Goal: Check status

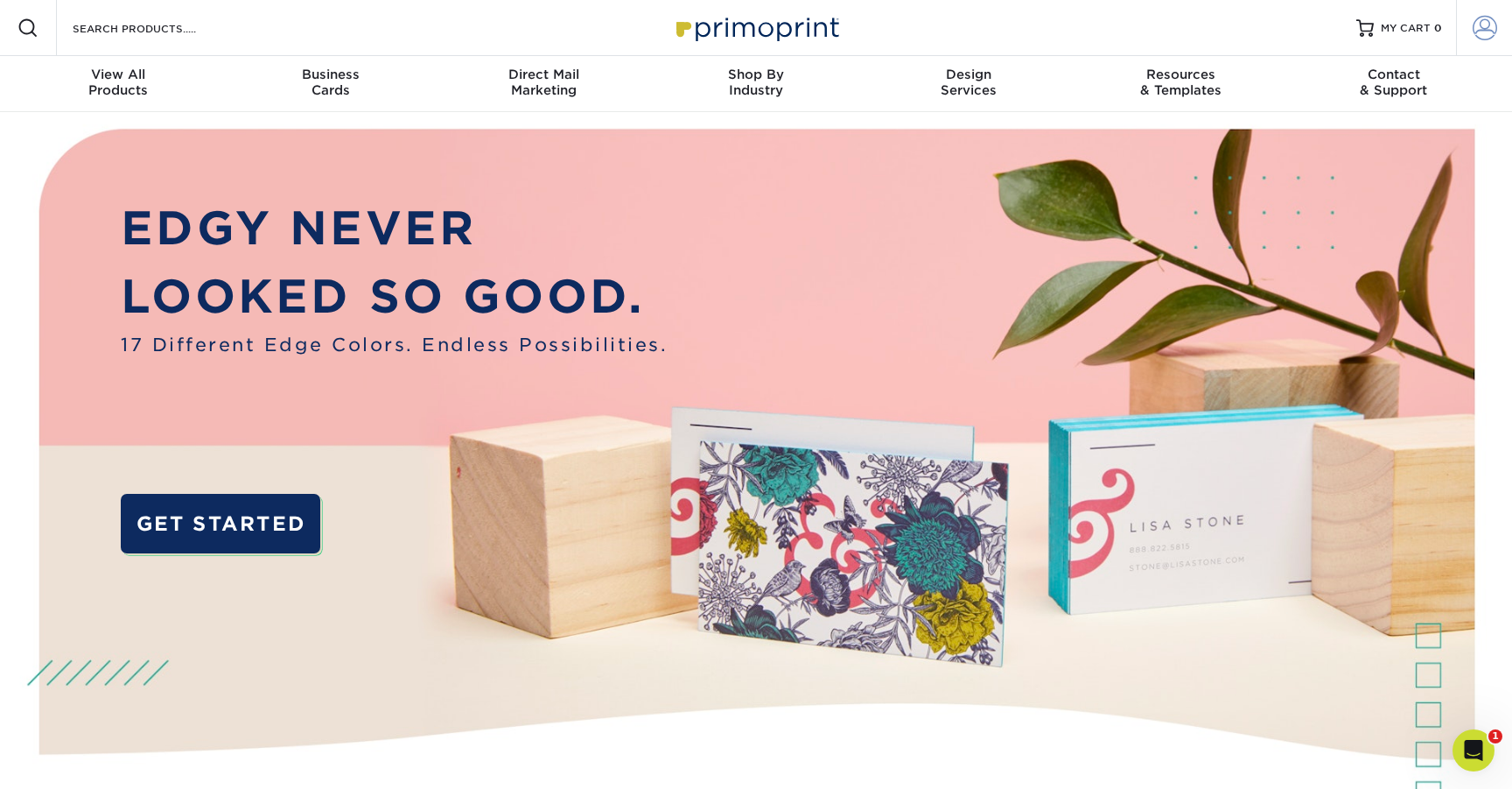
click at [1478, 27] on span at bounding box center [1485, 28] width 25 height 25
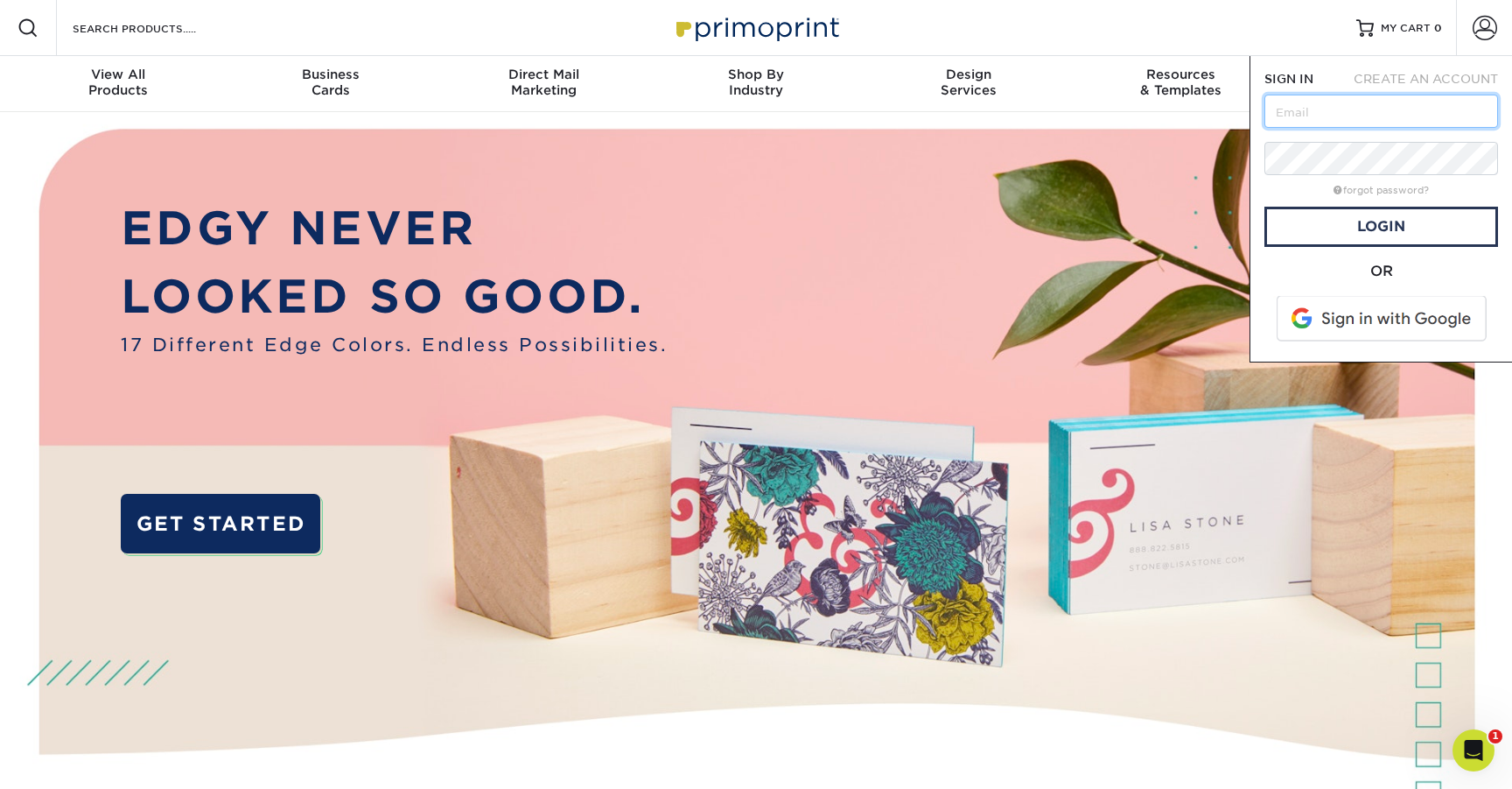
click at [1355, 111] on input "text" at bounding box center [1382, 112] width 233 height 34
type input "cjshrull@gmail.com"
click at [1392, 234] on link "Login" at bounding box center [1382, 226] width 233 height 41
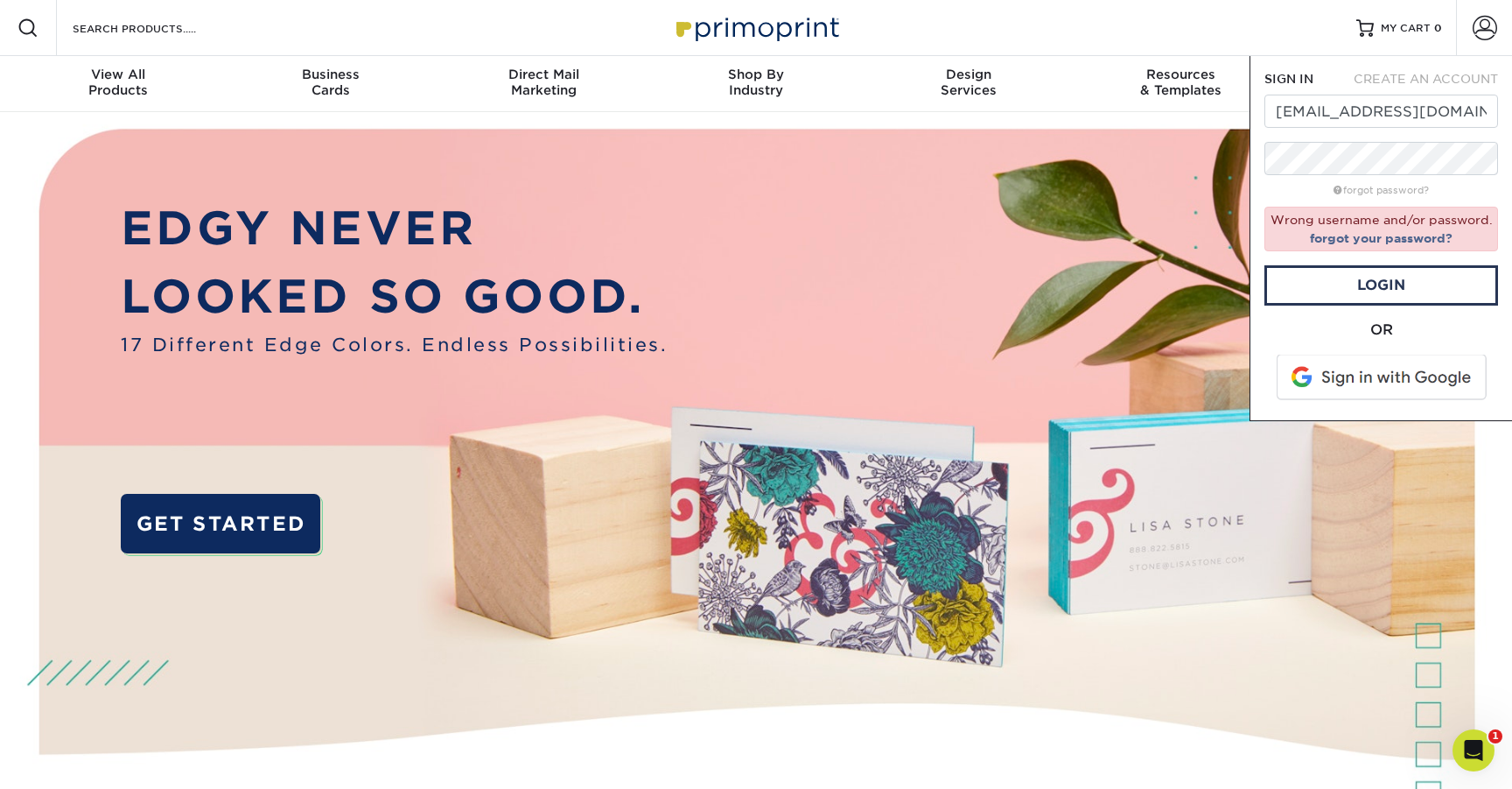
click at [1394, 382] on span at bounding box center [1384, 378] width 223 height 45
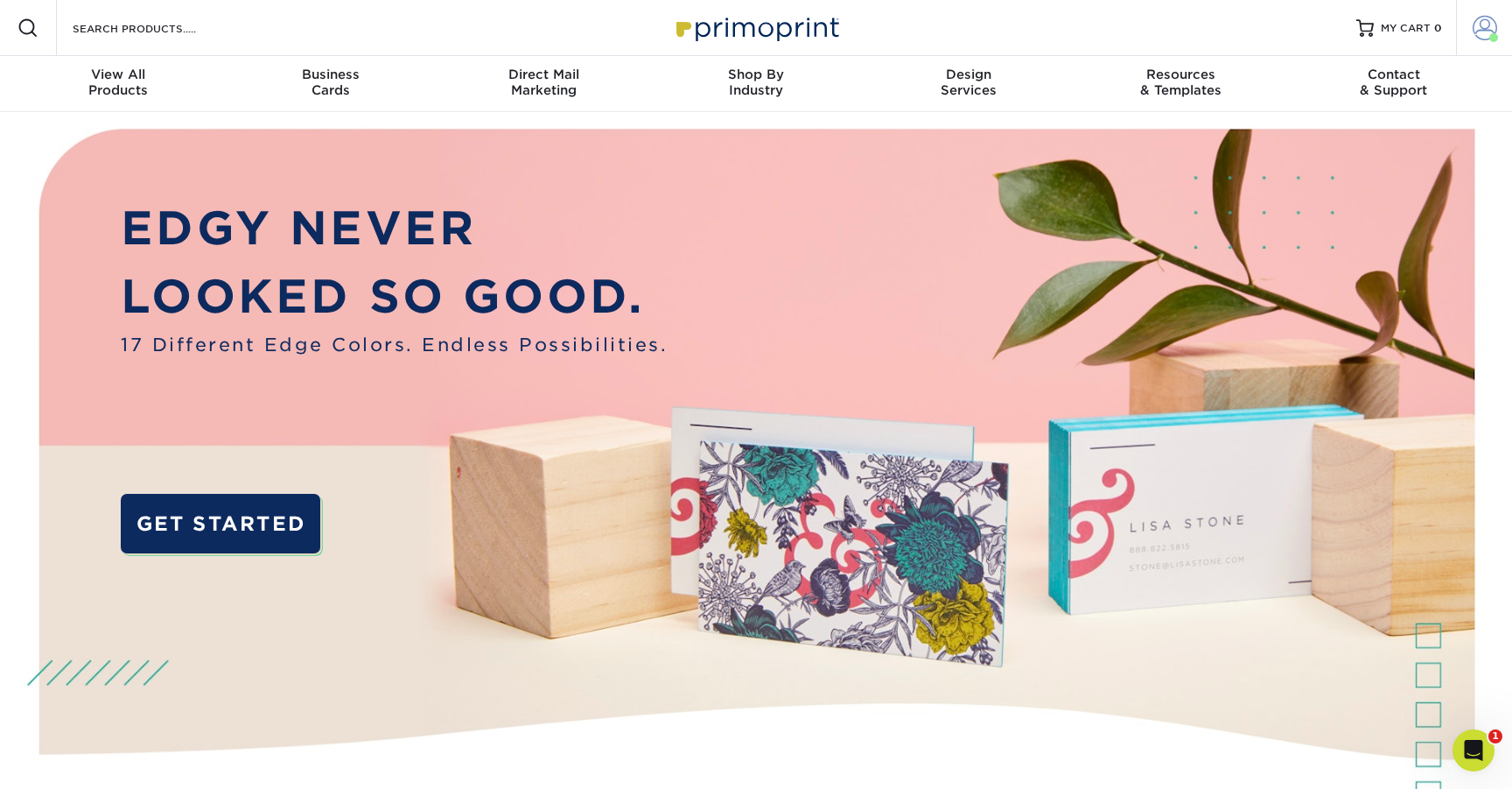
click at [1485, 23] on span at bounding box center [1485, 28] width 25 height 25
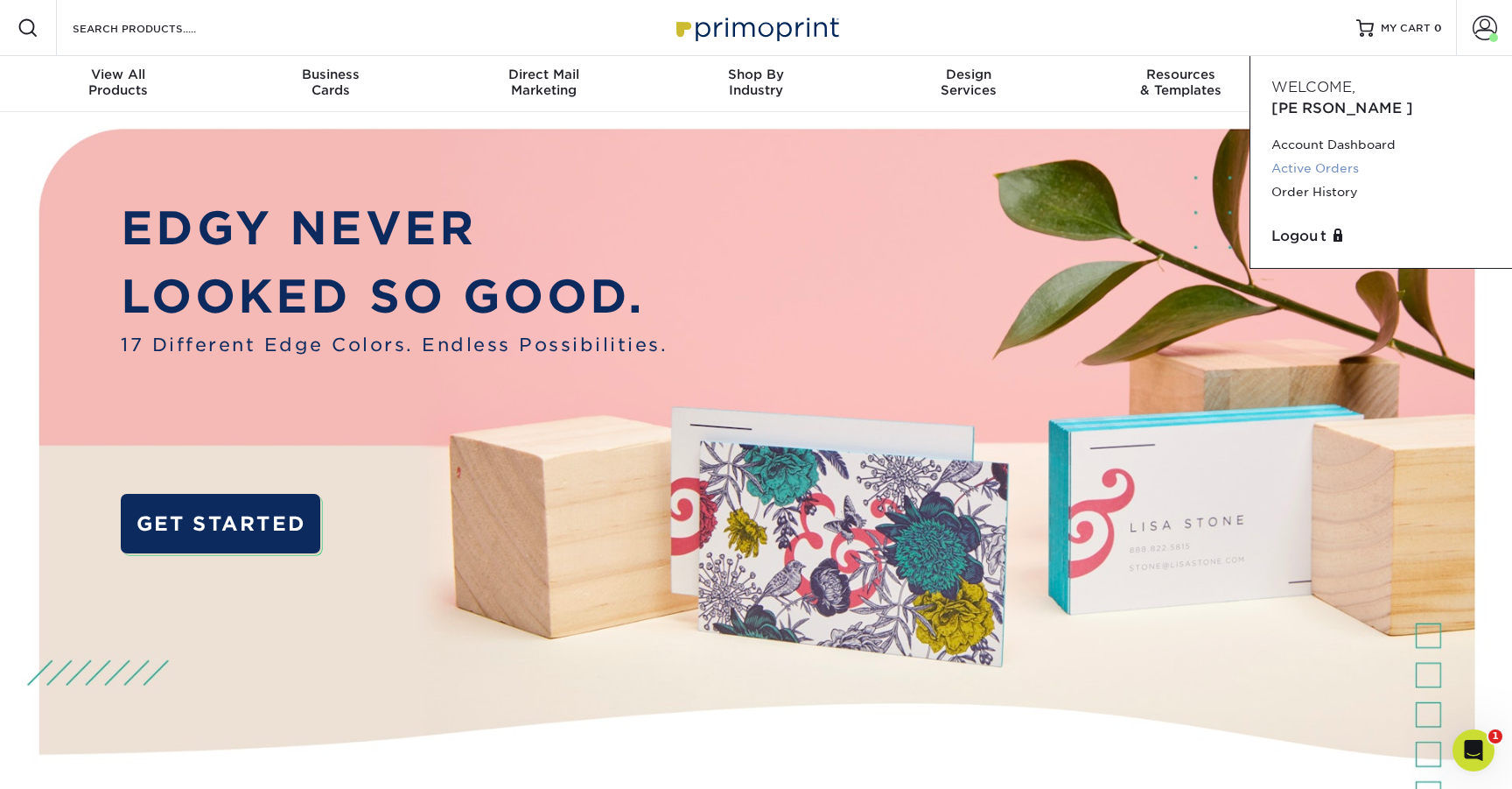
click at [1349, 157] on link "Active Orders" at bounding box center [1382, 169] width 219 height 24
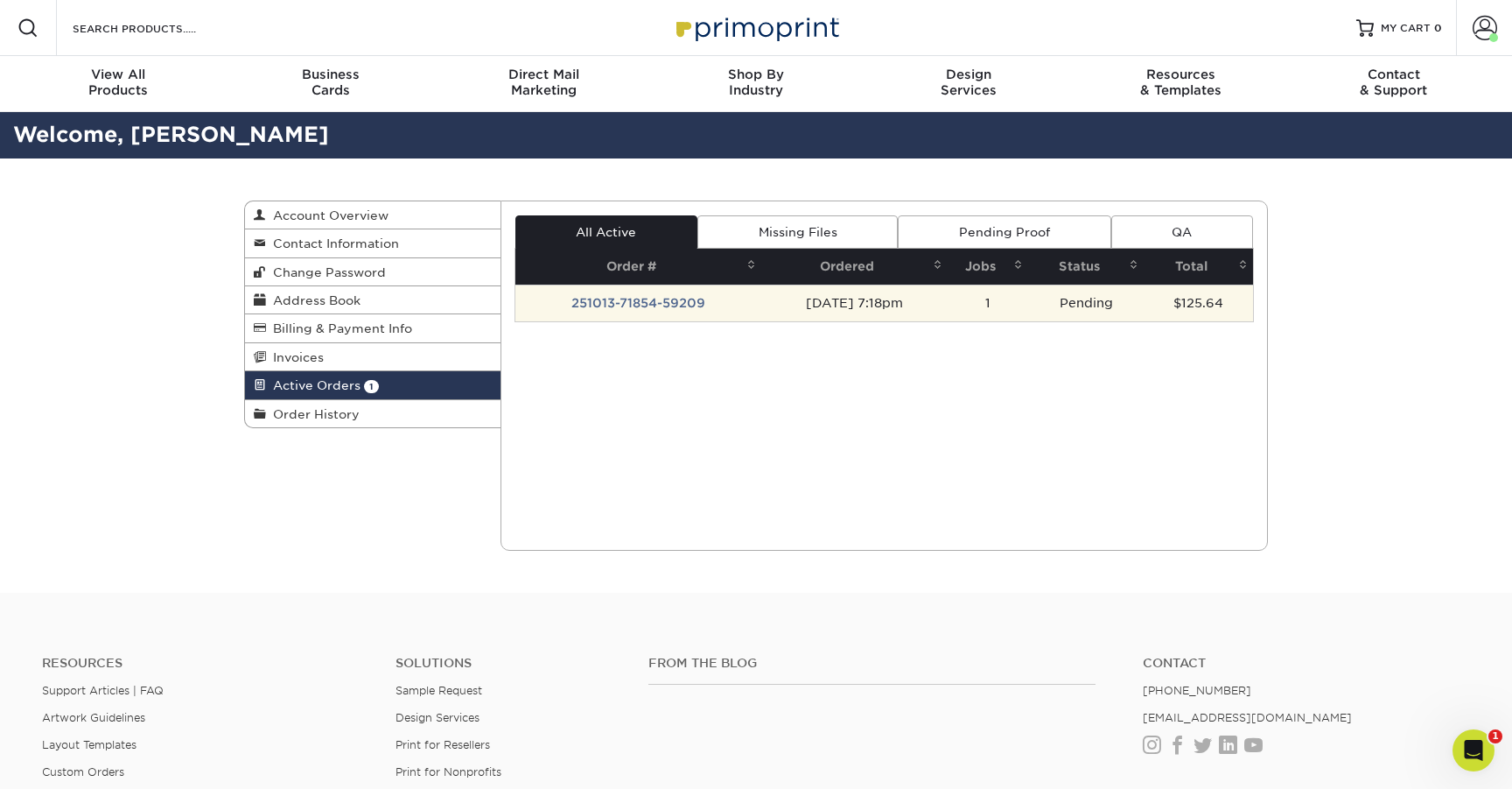
click at [684, 302] on td "251013-71854-59209" at bounding box center [638, 303] width 246 height 37
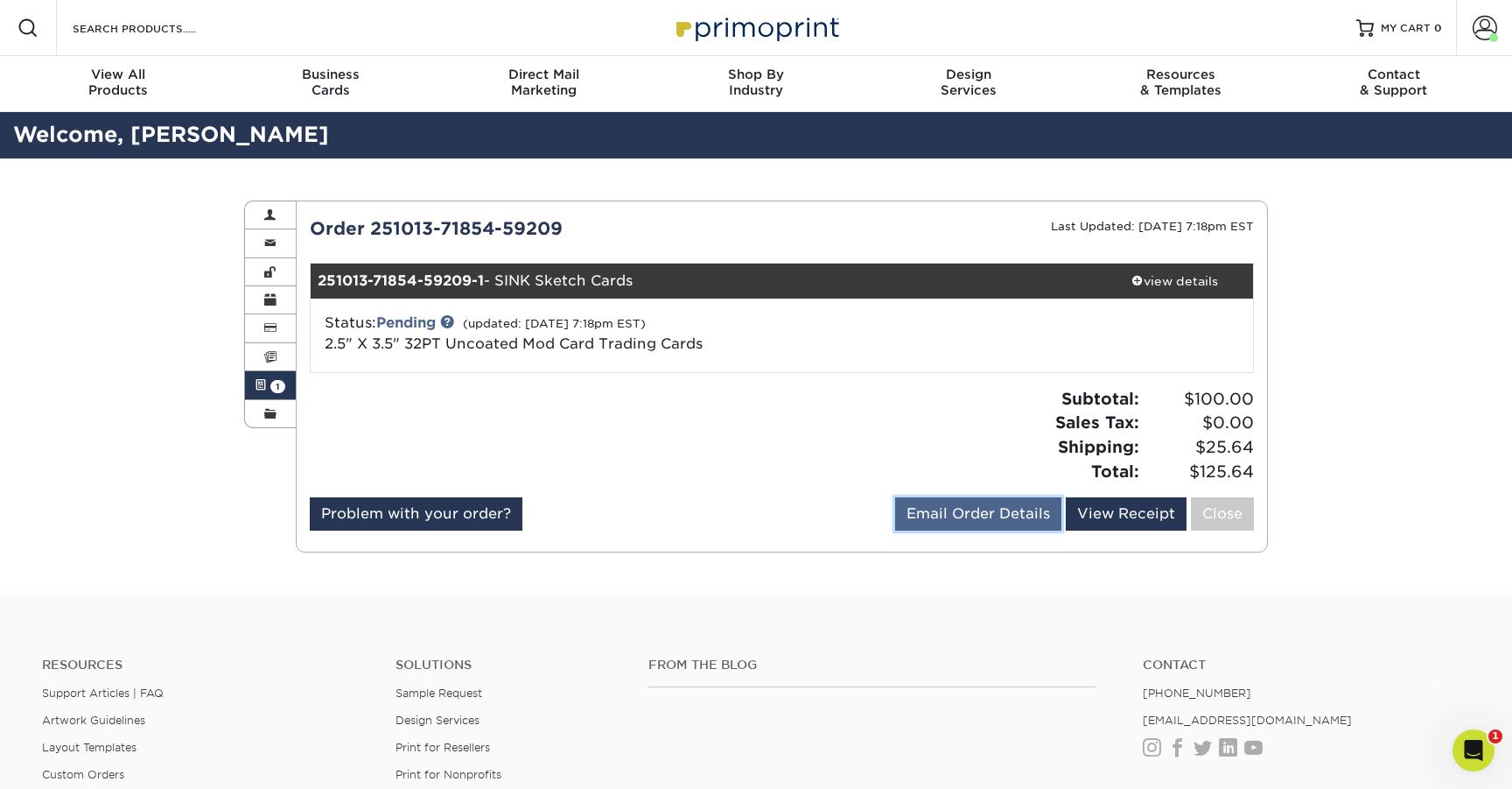
click at [1029, 509] on link "Email Order Details" at bounding box center [978, 514] width 166 height 34
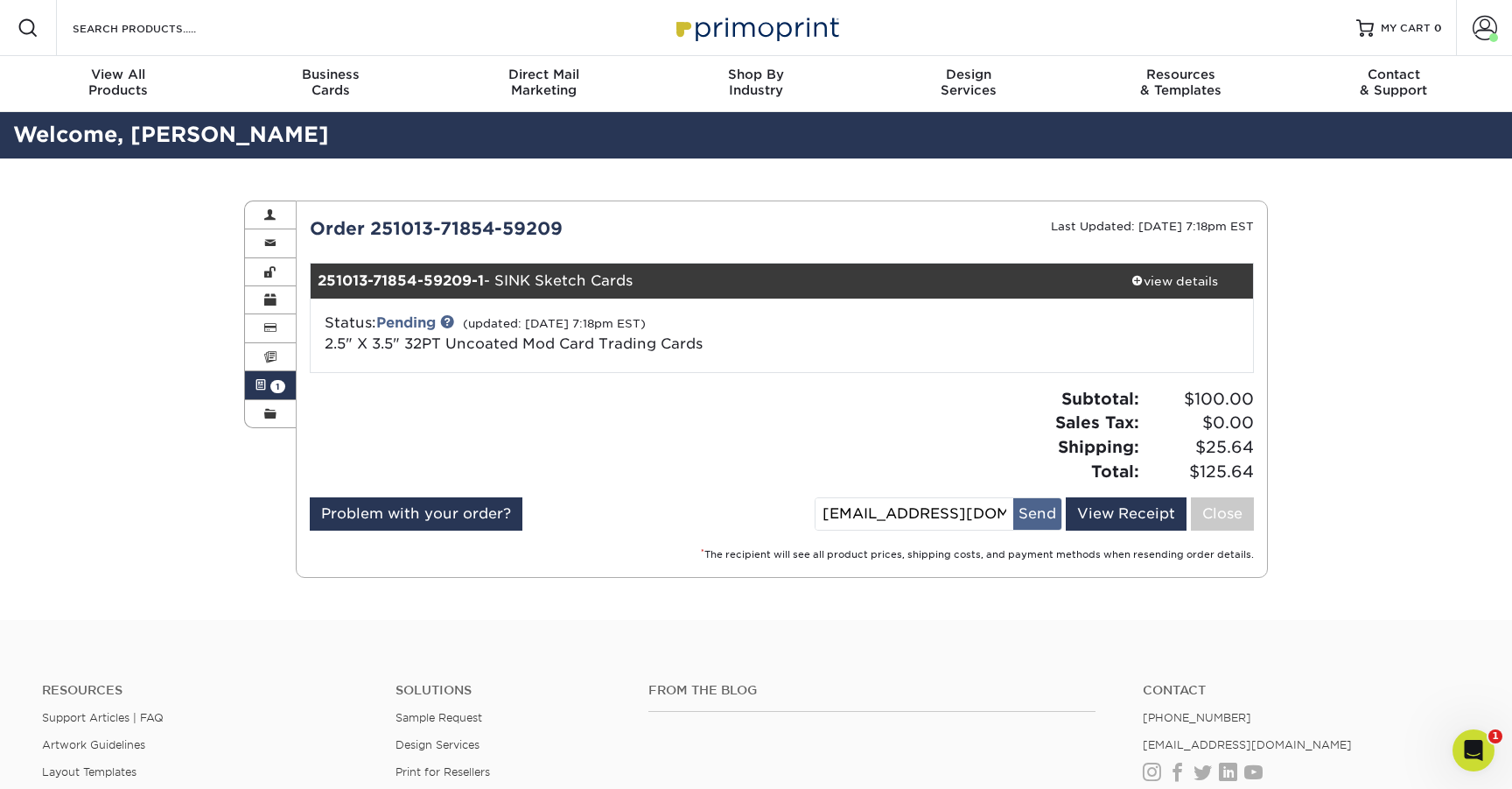
click at [1030, 513] on button "Send" at bounding box center [1038, 514] width 48 height 32
click at [282, 360] on link "Invoices" at bounding box center [270, 357] width 50 height 28
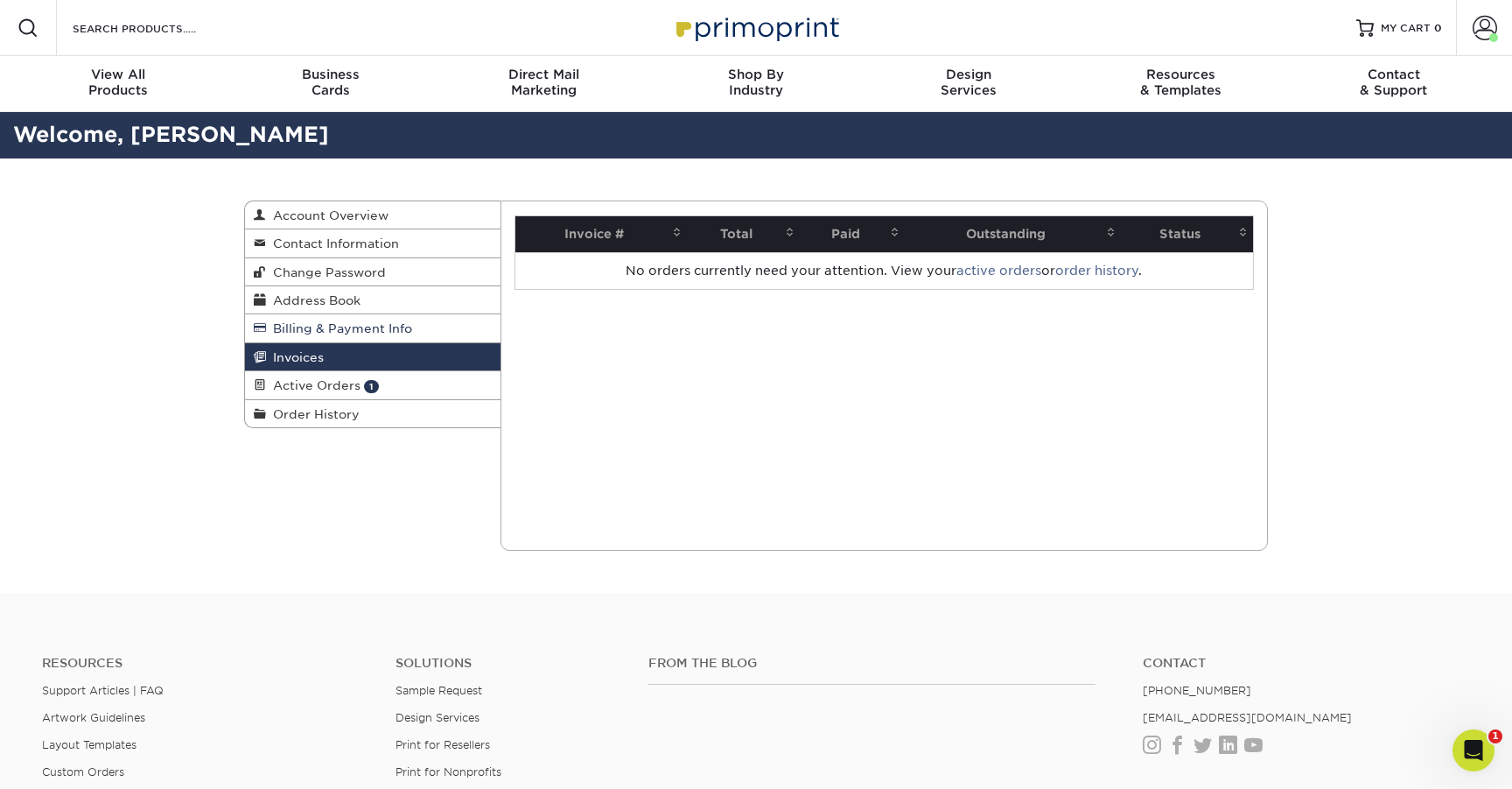
click at [288, 340] on link "Billing & Payment Info" at bounding box center [373, 328] width 256 height 28
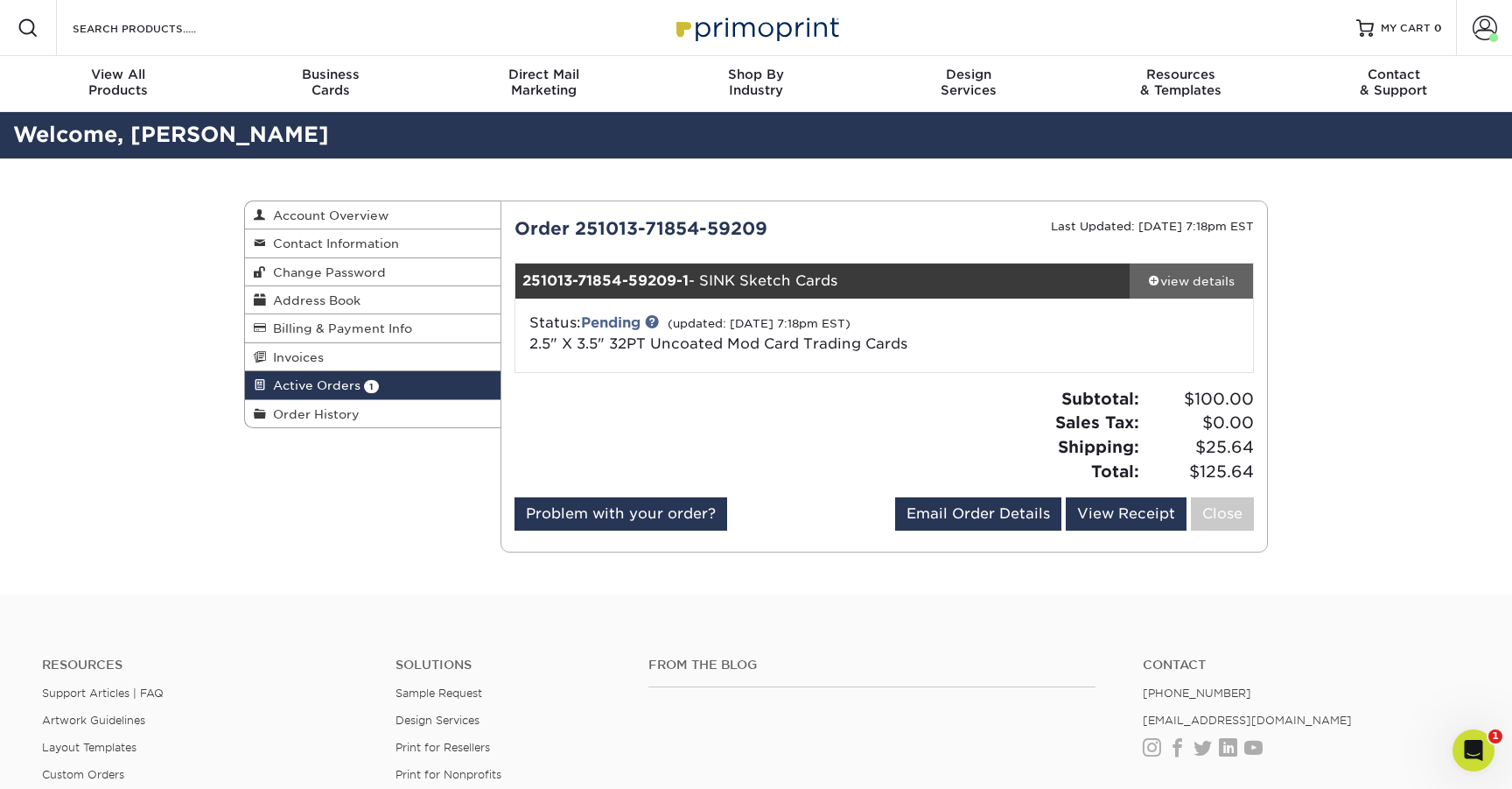
click at [1156, 276] on span at bounding box center [1154, 280] width 12 height 12
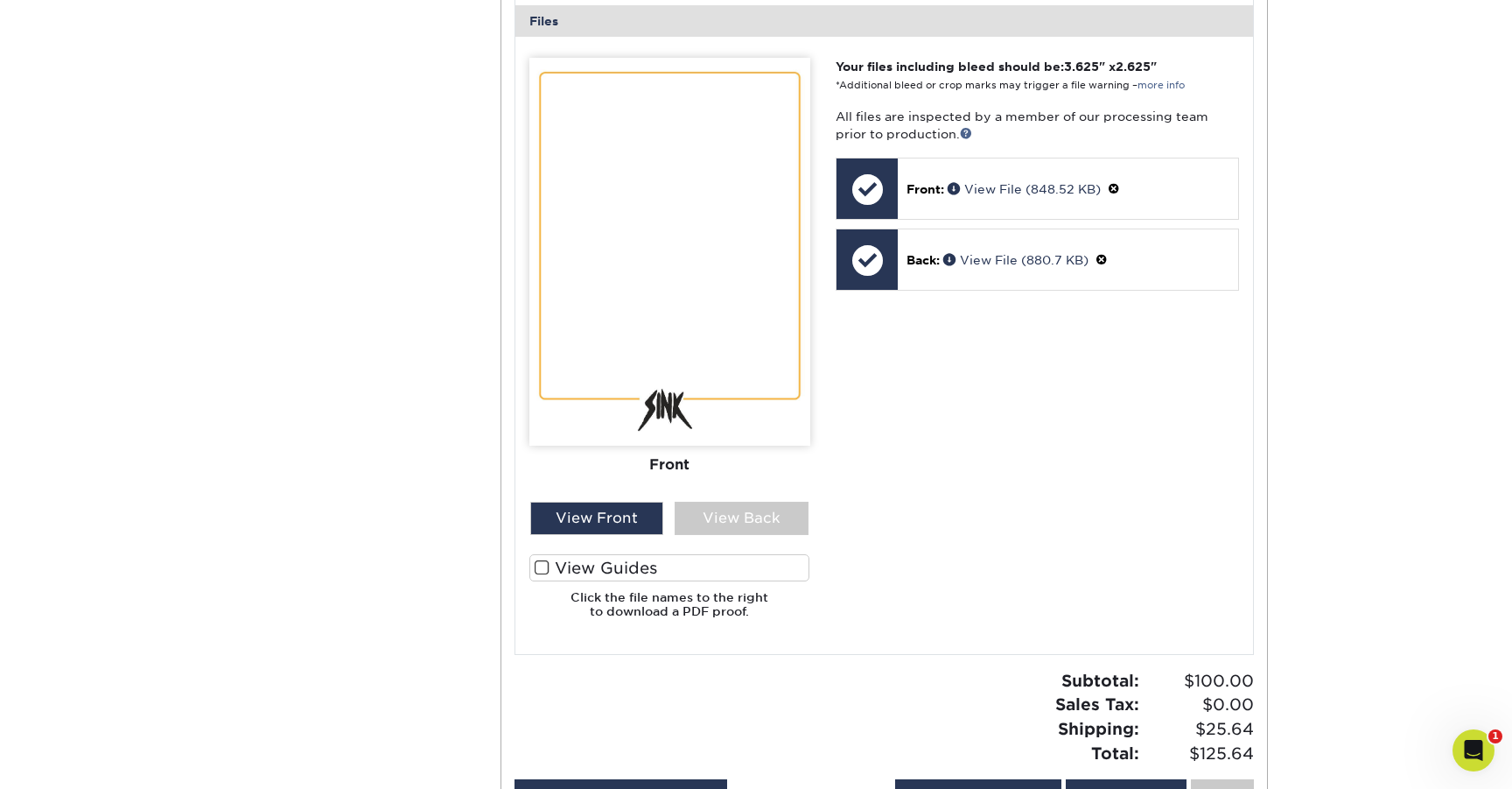
scroll to position [716, 0]
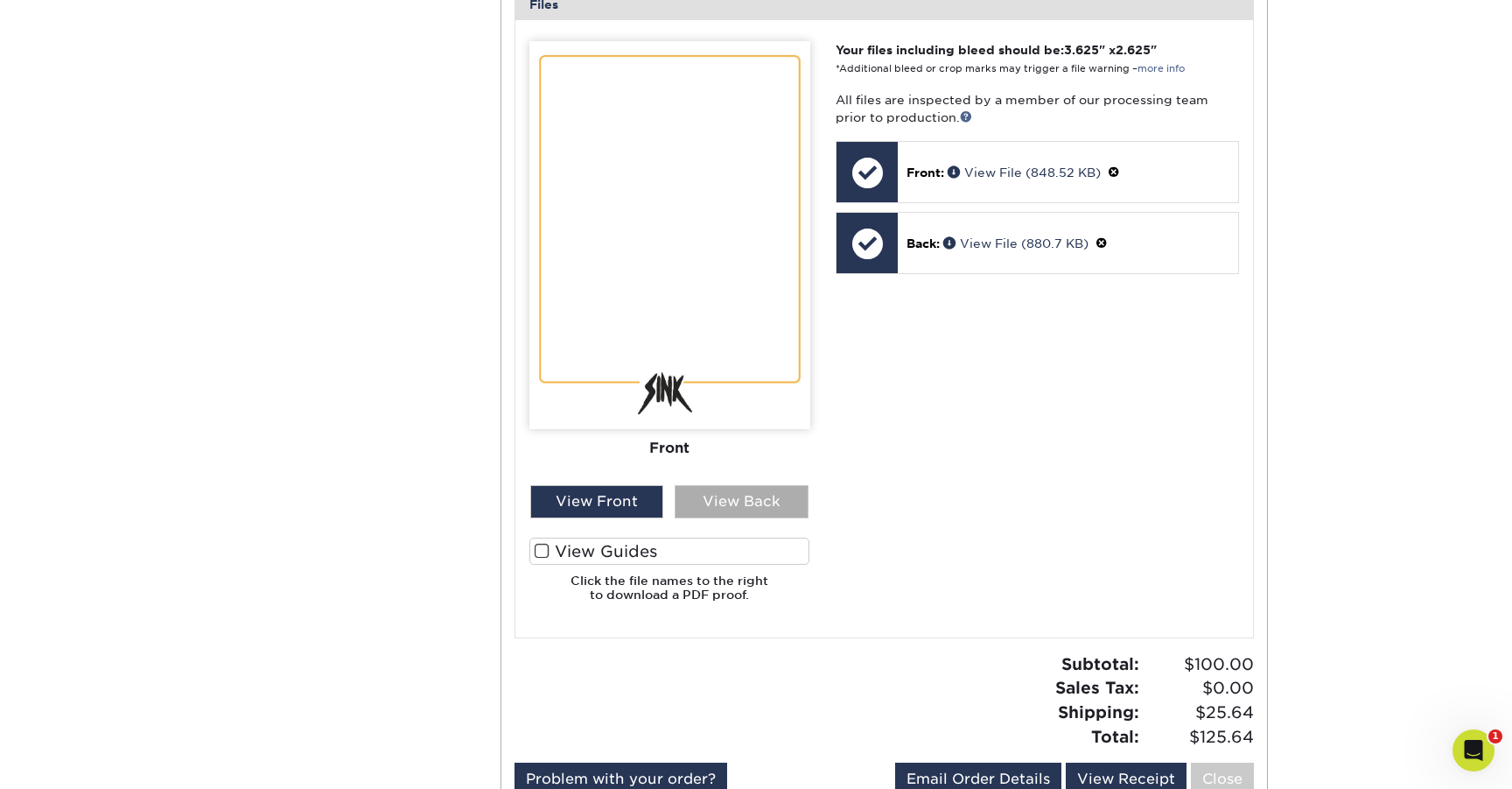
click at [701, 502] on div "View Back" at bounding box center [742, 502] width 134 height 34
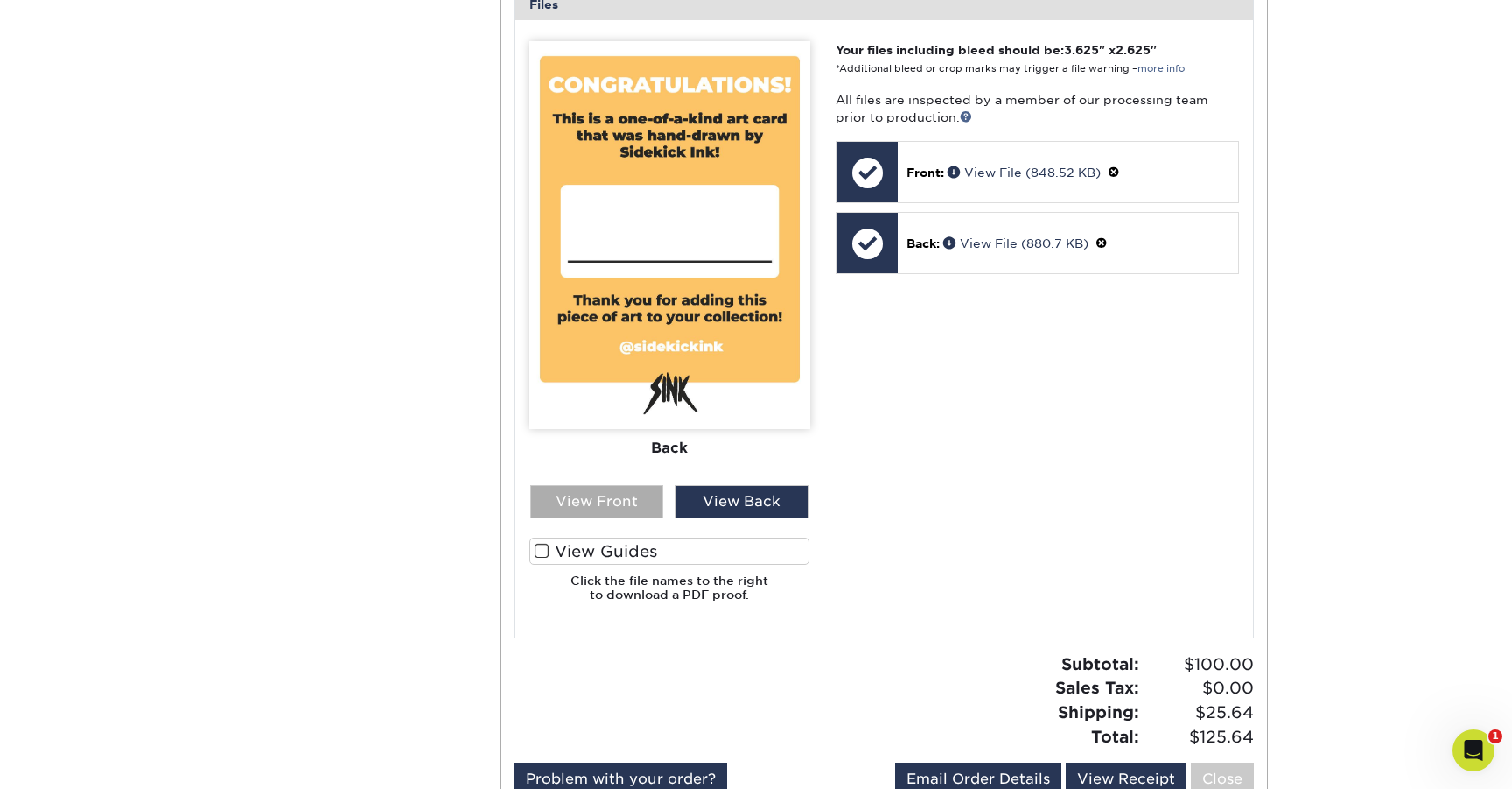
click at [639, 503] on div "View Front" at bounding box center [598, 502] width 134 height 34
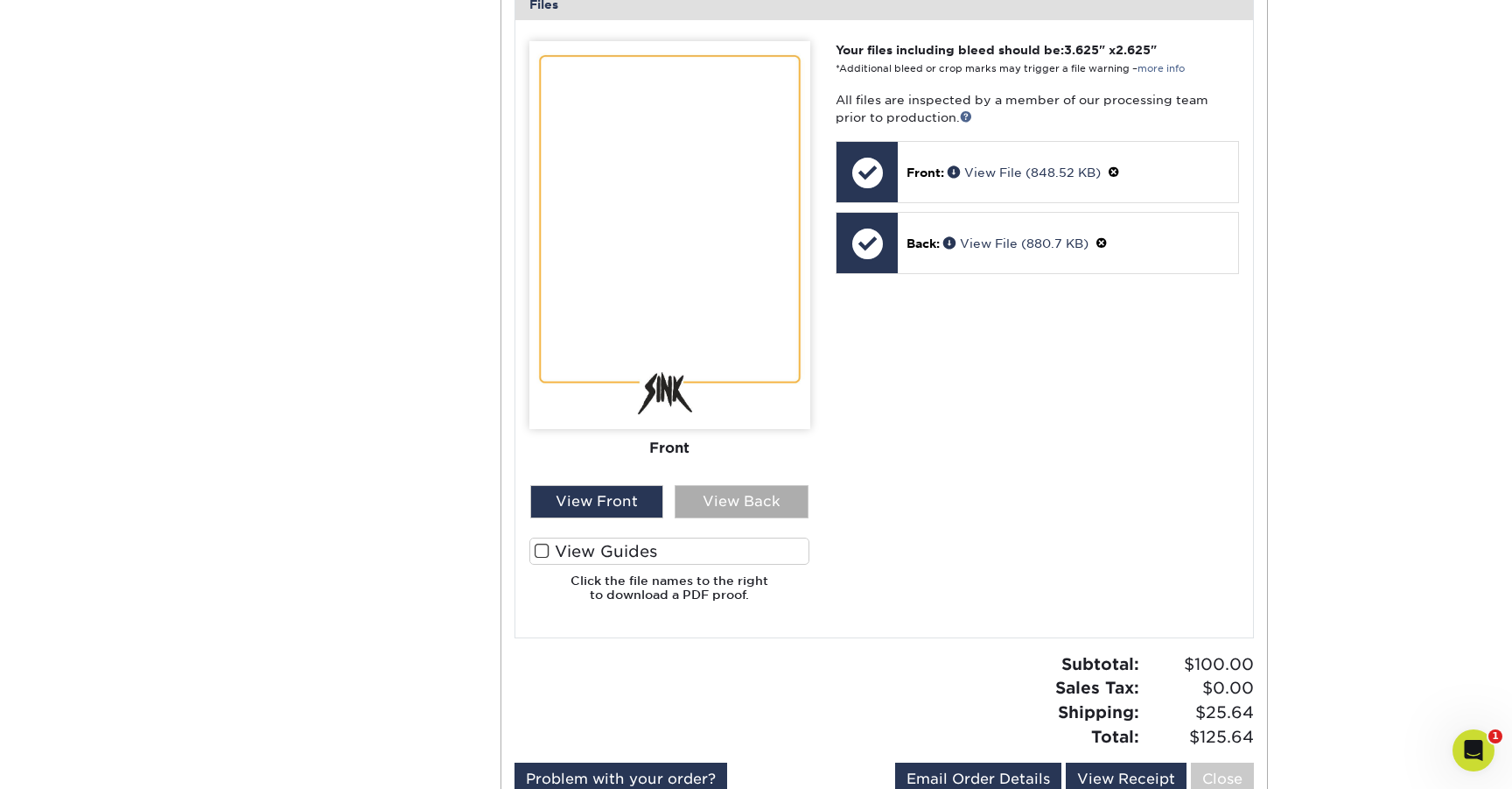
click at [709, 497] on div "View Back" at bounding box center [742, 502] width 134 height 34
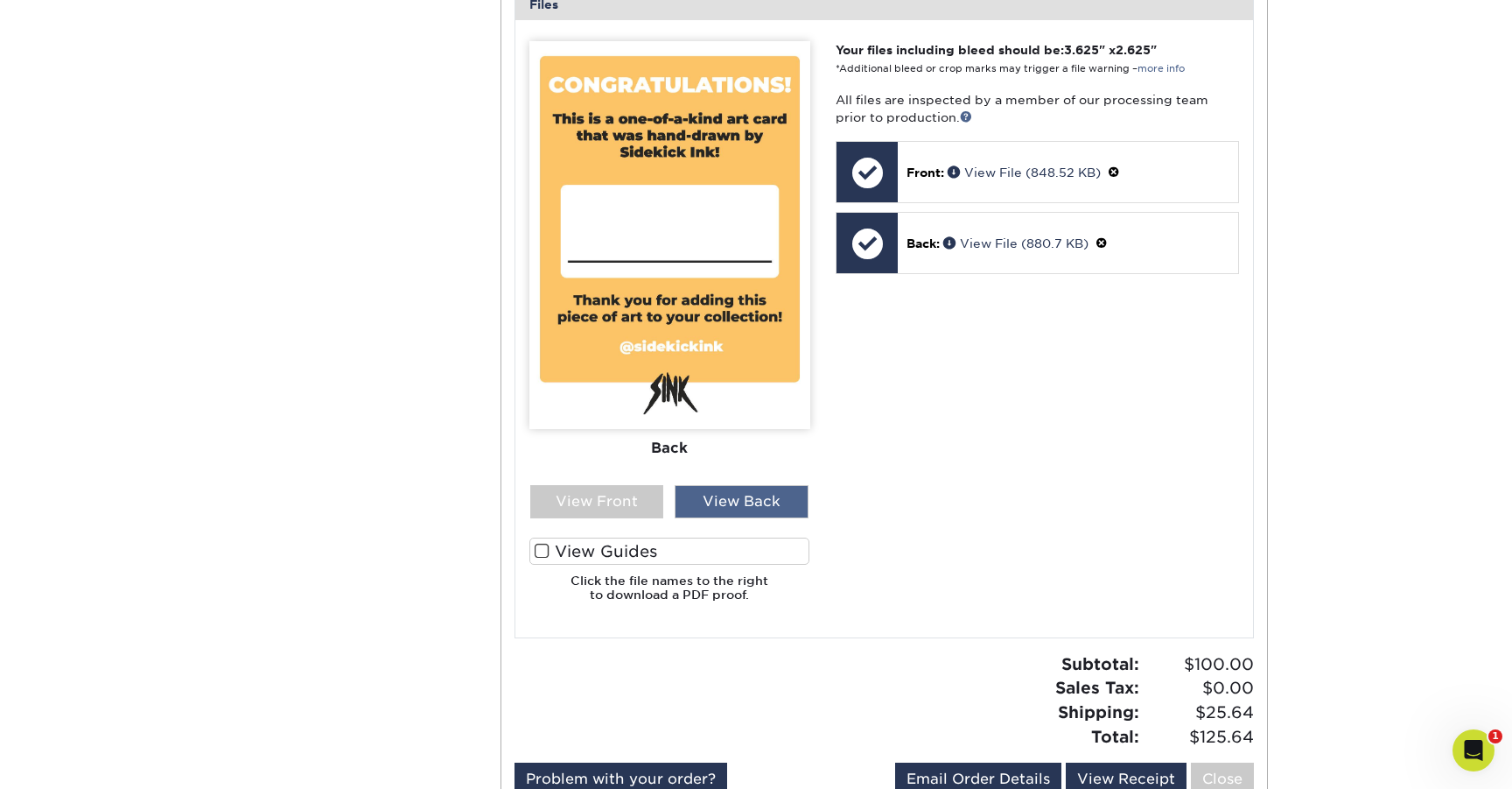
click at [718, 501] on div "View Back" at bounding box center [742, 502] width 134 height 34
click at [648, 508] on div "View Front" at bounding box center [598, 502] width 134 height 34
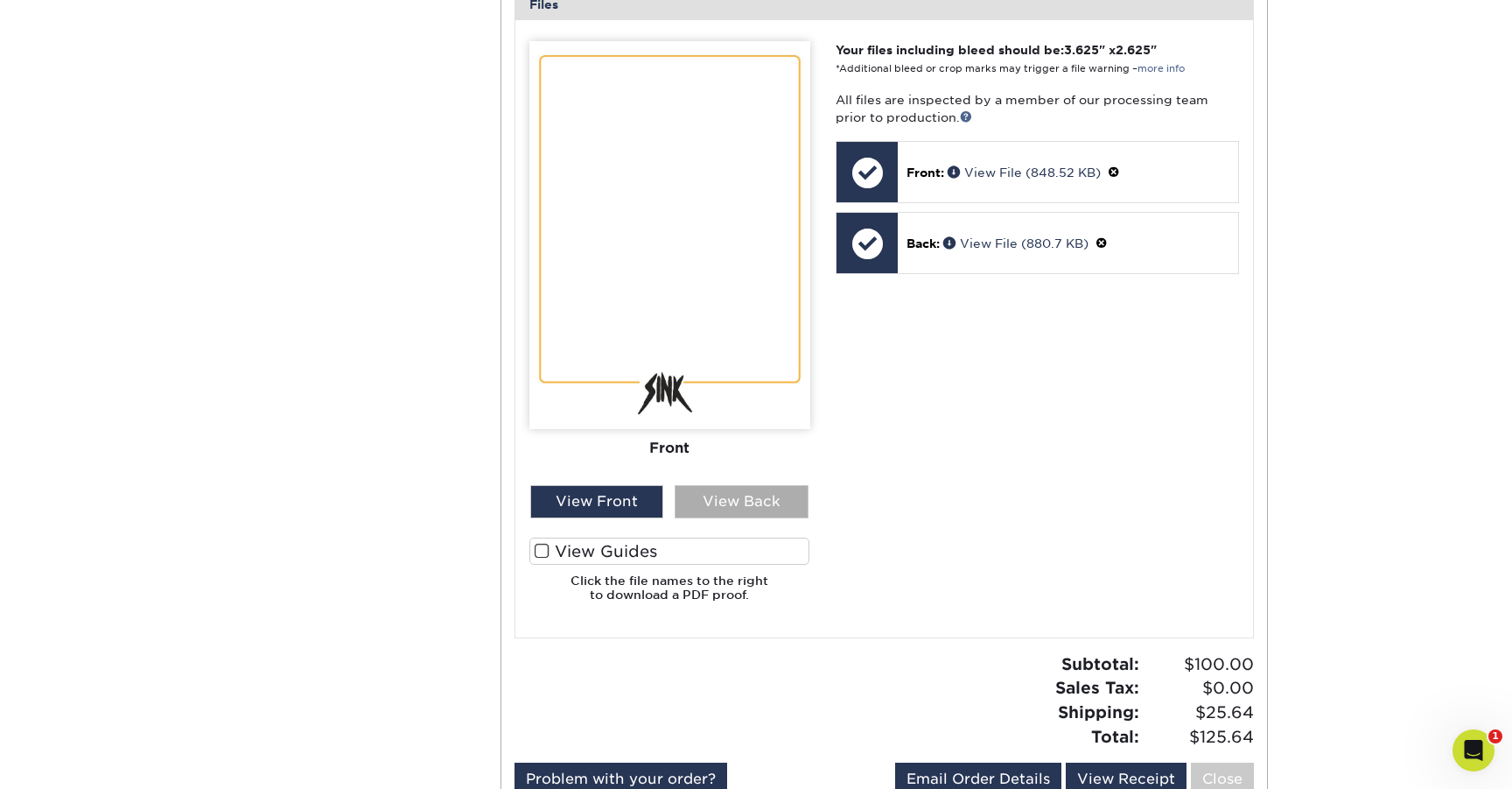
click at [733, 498] on div "View Back" at bounding box center [742, 502] width 134 height 34
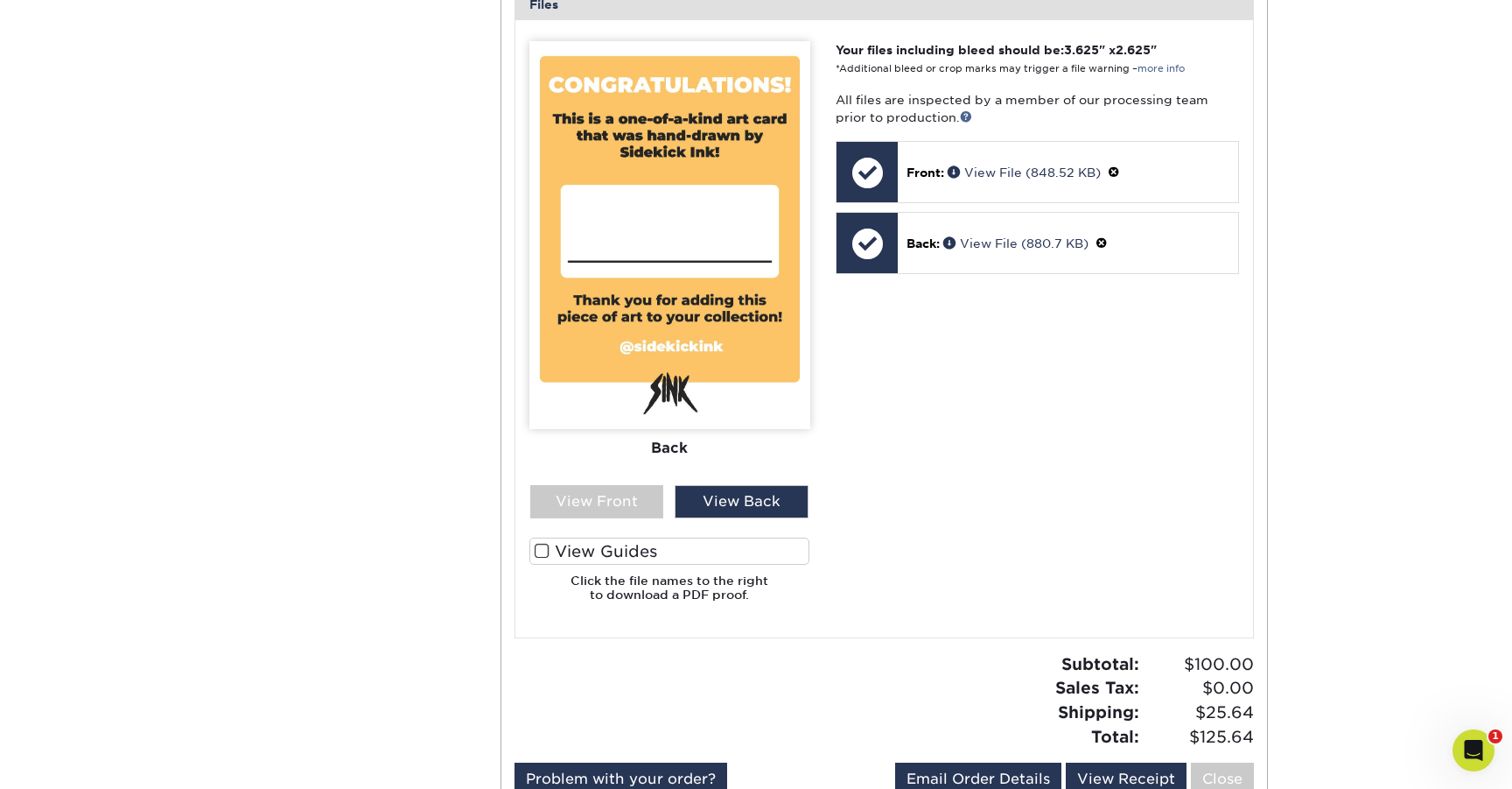
click at [543, 554] on span at bounding box center [542, 551] width 15 height 17
click at [0, 0] on input "View Guides" at bounding box center [0, 0] width 0 height 0
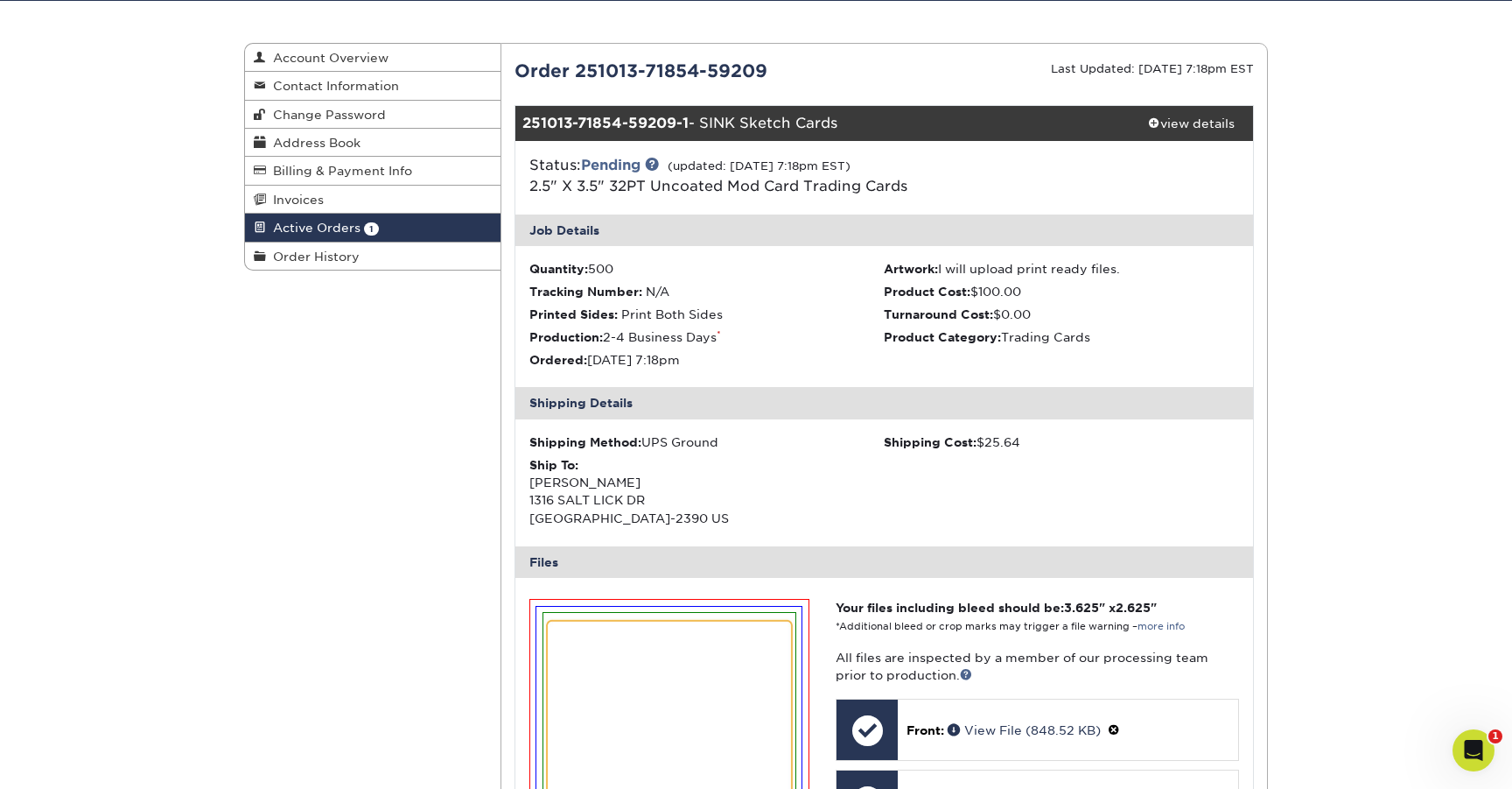
scroll to position [56, 0]
